Goal: Task Accomplishment & Management: Complete application form

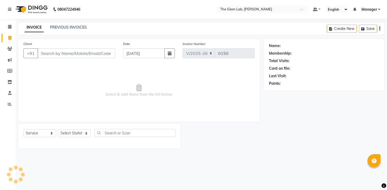
select select "8277"
select select "service"
click at [54, 53] on input "Client" at bounding box center [77, 53] width 78 height 10
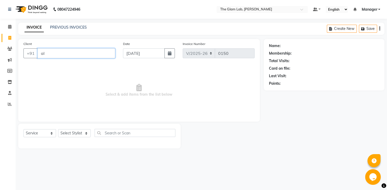
type input "a"
type input "898343748"
click at [102, 57] on button "Add Client" at bounding box center [101, 53] width 27 height 10
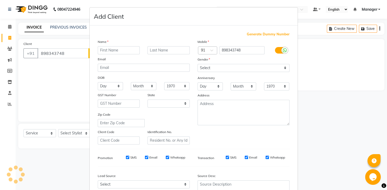
select select "22"
type input "A"
type input "AILIS"
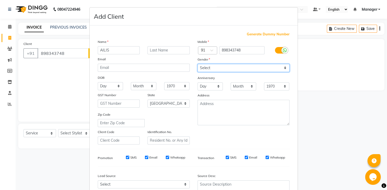
click at [197, 64] on select "Select [DEMOGRAPHIC_DATA] [DEMOGRAPHIC_DATA] Other Prefer Not To Say" at bounding box center [243, 68] width 92 height 8
select select "[DEMOGRAPHIC_DATA]"
click option "[DEMOGRAPHIC_DATA]" at bounding box center [0, 0] width 0 height 0
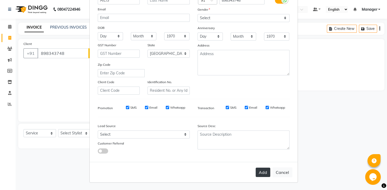
click at [263, 176] on button "Add" at bounding box center [263, 172] width 15 height 9
select select
select select "null"
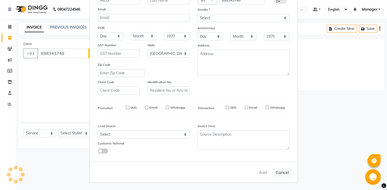
select select
checkbox input "false"
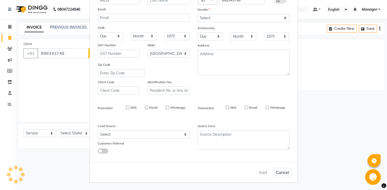
checkbox input "false"
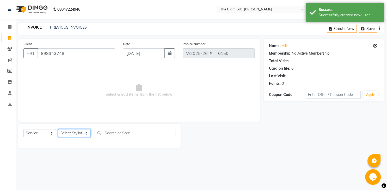
click at [58, 129] on select "Select Stylist [PERSON_NAME] [PERSON_NAME] BOSS [PERSON_NAME] FERAZ Manager [PE…" at bounding box center [74, 133] width 33 height 8
select select "83088"
click option "AKRAM" at bounding box center [0, 0] width 0 height 0
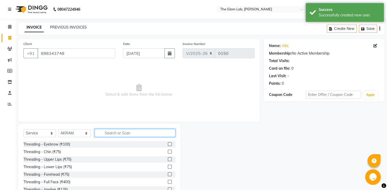
click at [120, 133] on input "text" at bounding box center [135, 133] width 81 height 8
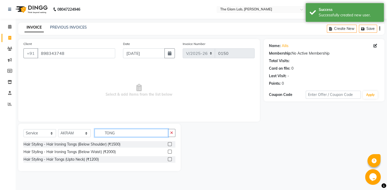
type input "TONG"
click at [170, 161] on label at bounding box center [170, 160] width 4 height 4
click at [170, 161] on input "checkbox" at bounding box center [169, 159] width 3 height 3
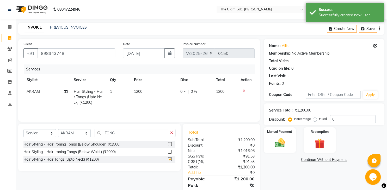
checkbox input "false"
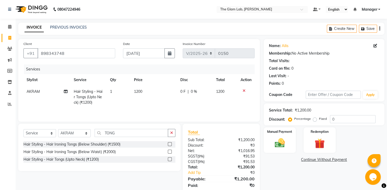
click at [159, 91] on td "1200" at bounding box center [154, 97] width 46 height 23
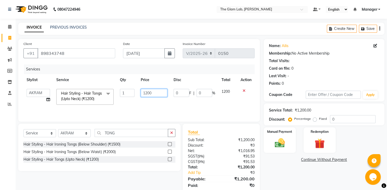
click at [159, 91] on input "1200" at bounding box center [154, 93] width 27 height 8
type input "1180"
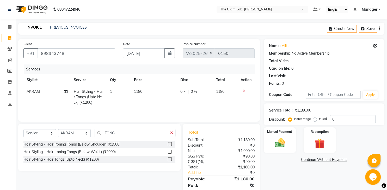
click at [151, 102] on td "1180" at bounding box center [154, 97] width 46 height 23
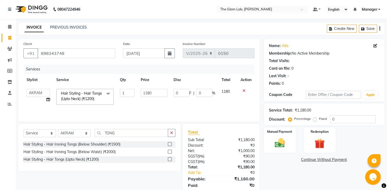
scroll to position [18, 0]
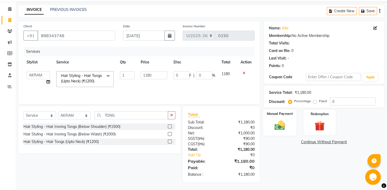
click at [285, 132] on img at bounding box center [279, 126] width 17 height 12
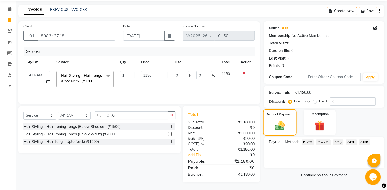
scroll to position [20, 0]
click at [363, 145] on span "CARD" at bounding box center [364, 142] width 11 height 6
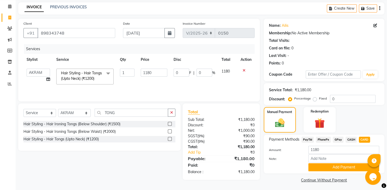
scroll to position [28, 0]
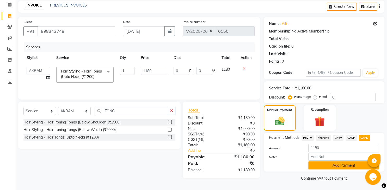
click at [331, 166] on button "Add Payment" at bounding box center [343, 166] width 71 height 8
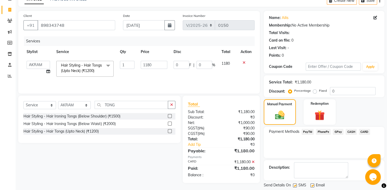
scroll to position [49, 0]
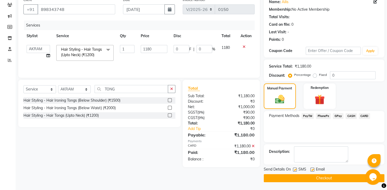
click at [313, 171] on label at bounding box center [312, 170] width 4 height 4
click at [313, 171] on input "checkbox" at bounding box center [311, 170] width 3 height 3
checkbox input "false"
click at [295, 169] on label at bounding box center [295, 170] width 4 height 4
click at [295, 169] on input "checkbox" at bounding box center [294, 170] width 3 height 3
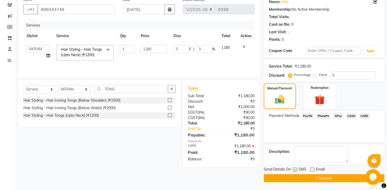
checkbox input "false"
click at [296, 177] on button "Checkout" at bounding box center [324, 179] width 121 height 8
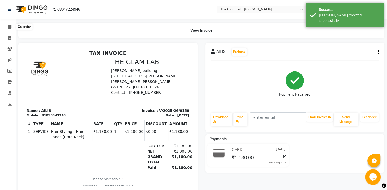
click at [9, 28] on icon at bounding box center [9, 27] width 3 height 4
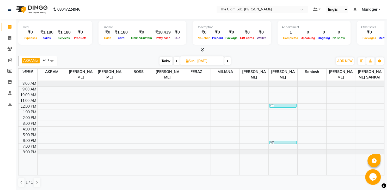
click at [169, 61] on span "Today" at bounding box center [165, 61] width 13 height 8
type input "[DATE]"
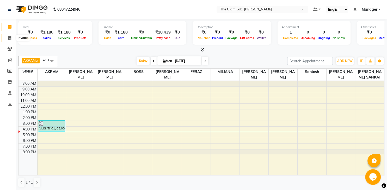
click at [9, 40] on span at bounding box center [9, 38] width 9 height 6
select select "8277"
select select "service"
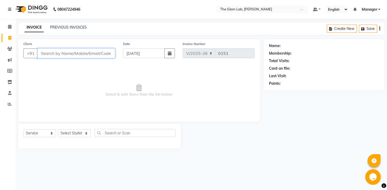
click at [44, 54] on input "Client" at bounding box center [77, 53] width 78 height 10
type input "0"
type input "9819755122"
click at [103, 58] on button "Add Client" at bounding box center [101, 53] width 27 height 10
select select "22"
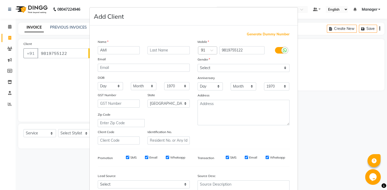
type input "AMI"
click at [197, 64] on select "Select [DEMOGRAPHIC_DATA] [DEMOGRAPHIC_DATA] Other Prefer Not To Say" at bounding box center [243, 68] width 92 height 8
select select "[DEMOGRAPHIC_DATA]"
click option "[DEMOGRAPHIC_DATA]" at bounding box center [0, 0] width 0 height 0
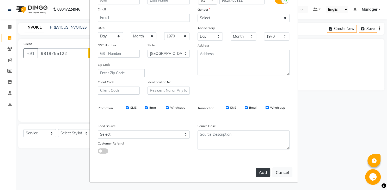
click at [265, 172] on button "Add" at bounding box center [263, 172] width 15 height 9
select select
select select "null"
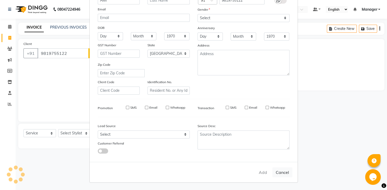
select select
checkbox input "false"
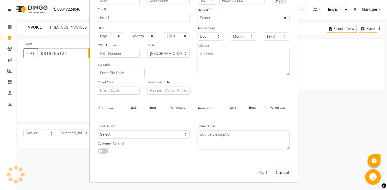
checkbox input "false"
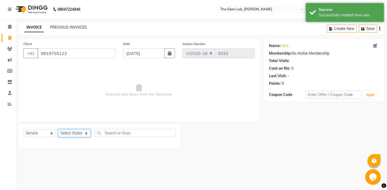
click at [58, 129] on select "Select Stylist [PERSON_NAME] [PERSON_NAME] BOSS [PERSON_NAME] FERAZ Manager [PE…" at bounding box center [74, 133] width 33 height 8
select select "79459"
click option "[PERSON_NAME]" at bounding box center [0, 0] width 0 height 0
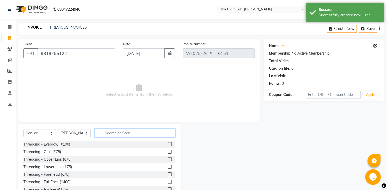
click at [107, 132] on input "text" at bounding box center [135, 133] width 81 height 8
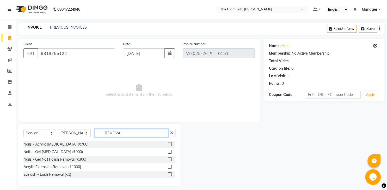
type input "REMOVAL"
click at [169, 145] on label at bounding box center [170, 144] width 4 height 4
click at [169, 145] on input "checkbox" at bounding box center [169, 144] width 3 height 3
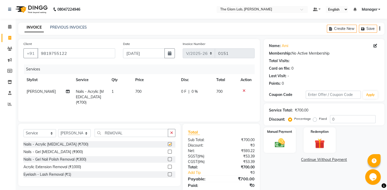
checkbox input "false"
click at [156, 91] on td "700" at bounding box center [155, 97] width 46 height 23
select select "79459"
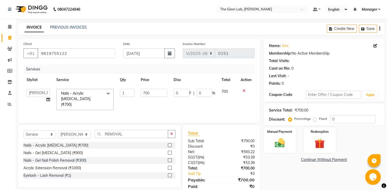
click at [156, 91] on input "700" at bounding box center [154, 93] width 27 height 8
type input "708"
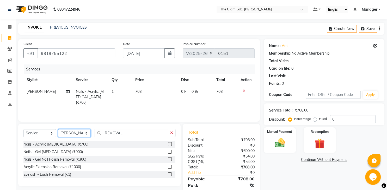
click at [58, 129] on select "Select Stylist [PERSON_NAME] [PERSON_NAME] BOSS [PERSON_NAME] FERAZ Manager [PE…" at bounding box center [74, 133] width 33 height 8
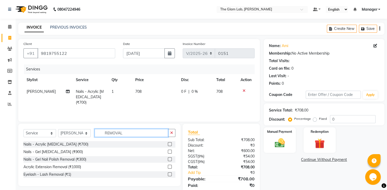
click at [130, 136] on input "REMOVAL" at bounding box center [131, 133] width 73 height 8
type input "R"
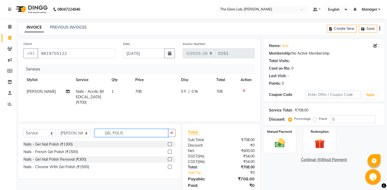
type input "GEL POLIS"
click at [170, 144] on label at bounding box center [170, 144] width 4 height 4
click at [170, 144] on input "checkbox" at bounding box center [169, 144] width 3 height 3
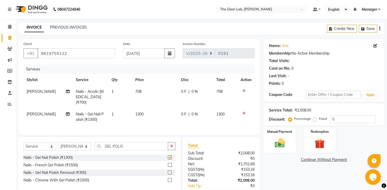
checkbox input "false"
click at [158, 109] on td "1300" at bounding box center [155, 117] width 46 height 17
select select "79459"
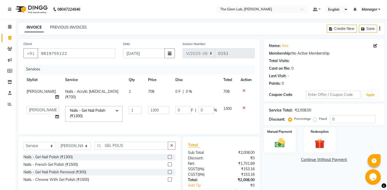
click at [158, 107] on input "1300" at bounding box center [158, 110] width 21 height 8
type input "1180"
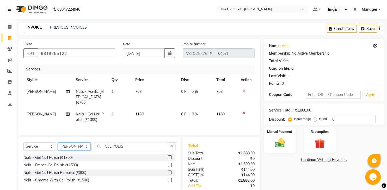
click at [58, 143] on select "Select Stylist [PERSON_NAME] [PERSON_NAME] BOSS [PERSON_NAME] FERAZ Manager [PE…" at bounding box center [74, 147] width 33 height 8
select select "88532"
click option "FERAZ" at bounding box center [0, 0] width 0 height 0
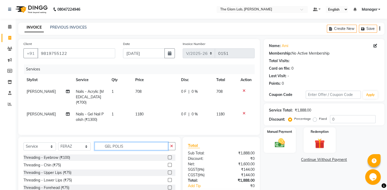
click at [127, 142] on input "GEL POLIS" at bounding box center [131, 146] width 73 height 8
type input "G"
type input "PEDI"
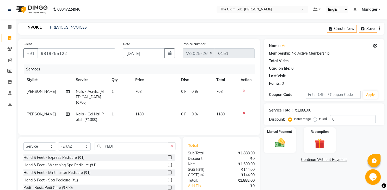
click at [169, 186] on label at bounding box center [170, 188] width 4 height 4
click at [169, 186] on input "checkbox" at bounding box center [169, 187] width 3 height 3
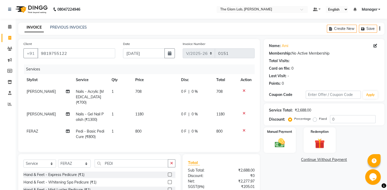
checkbox input "false"
click at [162, 126] on td "800" at bounding box center [155, 134] width 46 height 17
select select "88532"
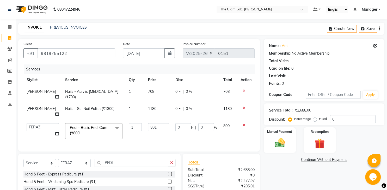
click at [162, 126] on input "801" at bounding box center [158, 127] width 21 height 8
click at [157, 127] on input "801" at bounding box center [158, 127] width 21 height 8
type input "8"
type input "944"
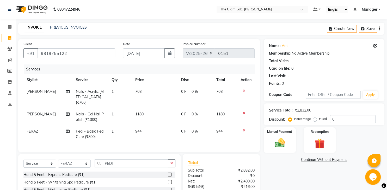
click at [153, 141] on div "Services Stylist Service Qty Price Disc Total Action [PERSON_NAME] Nails - Acry…" at bounding box center [138, 106] width 231 height 83
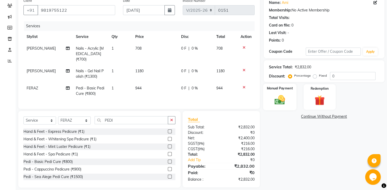
click at [279, 110] on div "Manual Payment" at bounding box center [279, 97] width 33 height 27
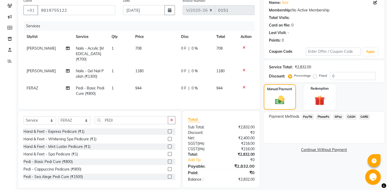
click at [364, 120] on span "CARD" at bounding box center [364, 117] width 11 height 6
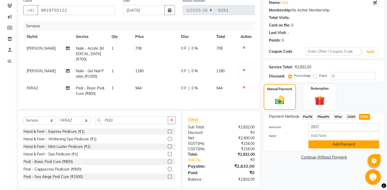
click at [338, 149] on button "Add Payment" at bounding box center [343, 145] width 71 height 8
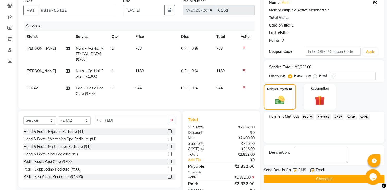
scroll to position [54, 0]
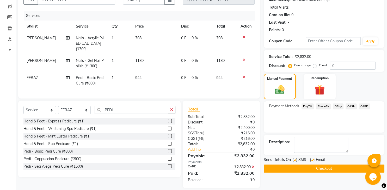
click at [311, 162] on label at bounding box center [312, 160] width 4 height 4
click at [311, 162] on input "checkbox" at bounding box center [311, 160] width 3 height 3
checkbox input "false"
click at [294, 162] on label at bounding box center [295, 160] width 4 height 4
click at [294, 162] on input "checkbox" at bounding box center [294, 160] width 3 height 3
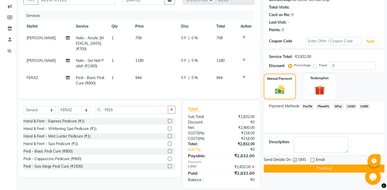
checkbox input "false"
click at [293, 173] on button "Checkout" at bounding box center [324, 169] width 121 height 8
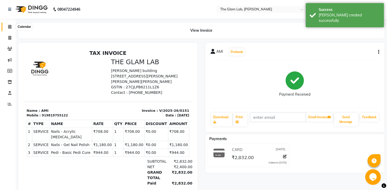
click at [7, 27] on span at bounding box center [9, 27] width 9 height 6
